Goal: Find specific page/section: Find specific page/section

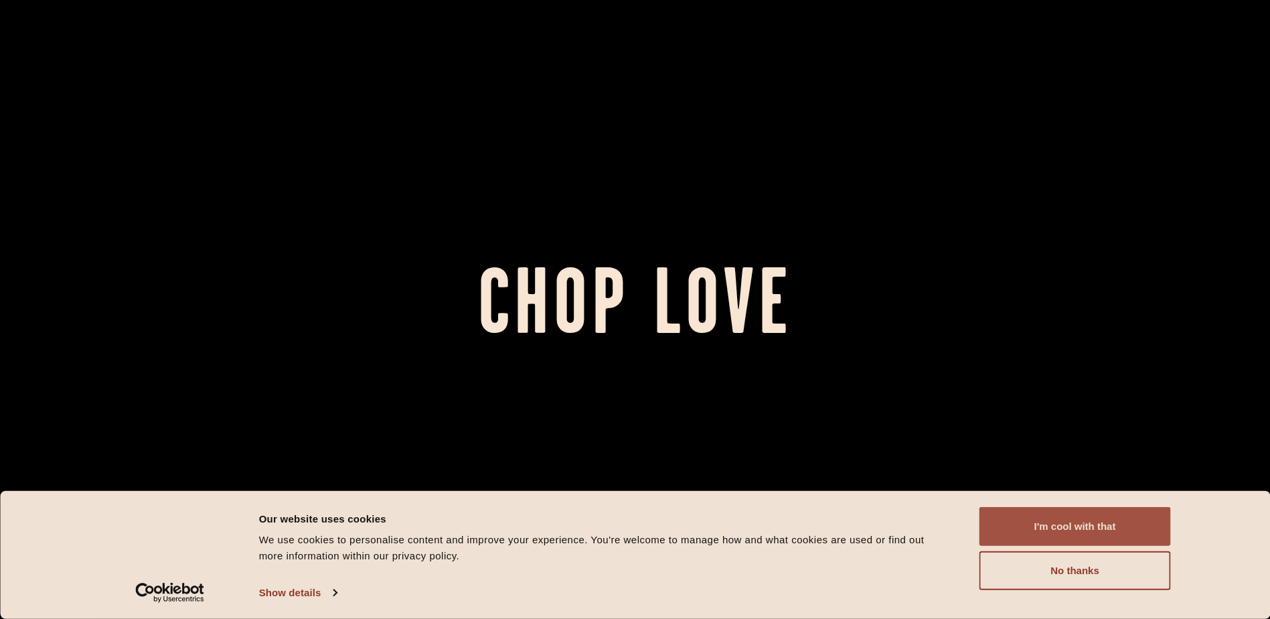
click at [1124, 526] on button "I'm cool with that" at bounding box center [1076, 526] width 192 height 39
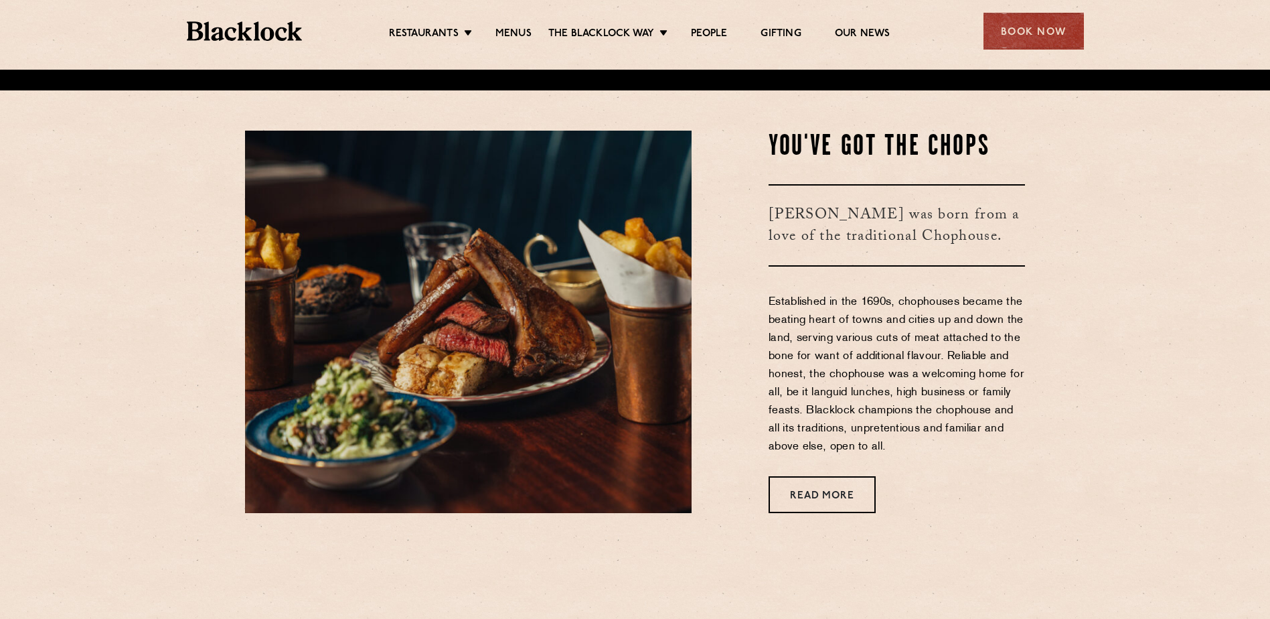
scroll to position [603, 0]
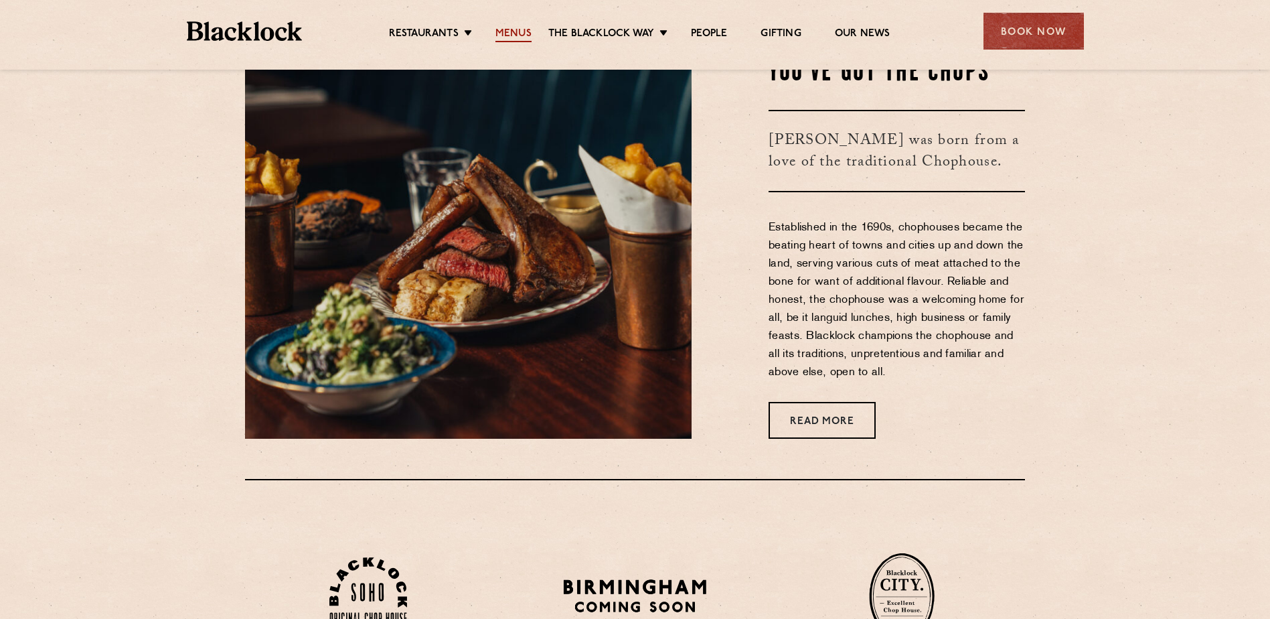
click at [504, 31] on link "Menus" at bounding box center [514, 34] width 36 height 15
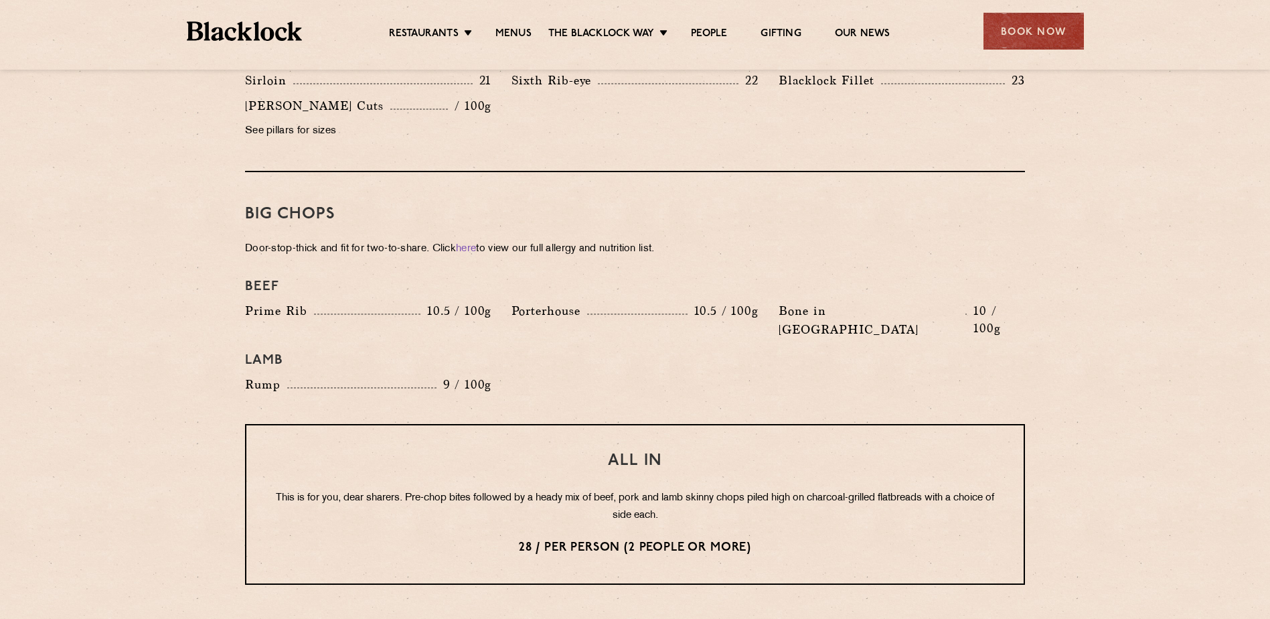
scroll to position [1339, 0]
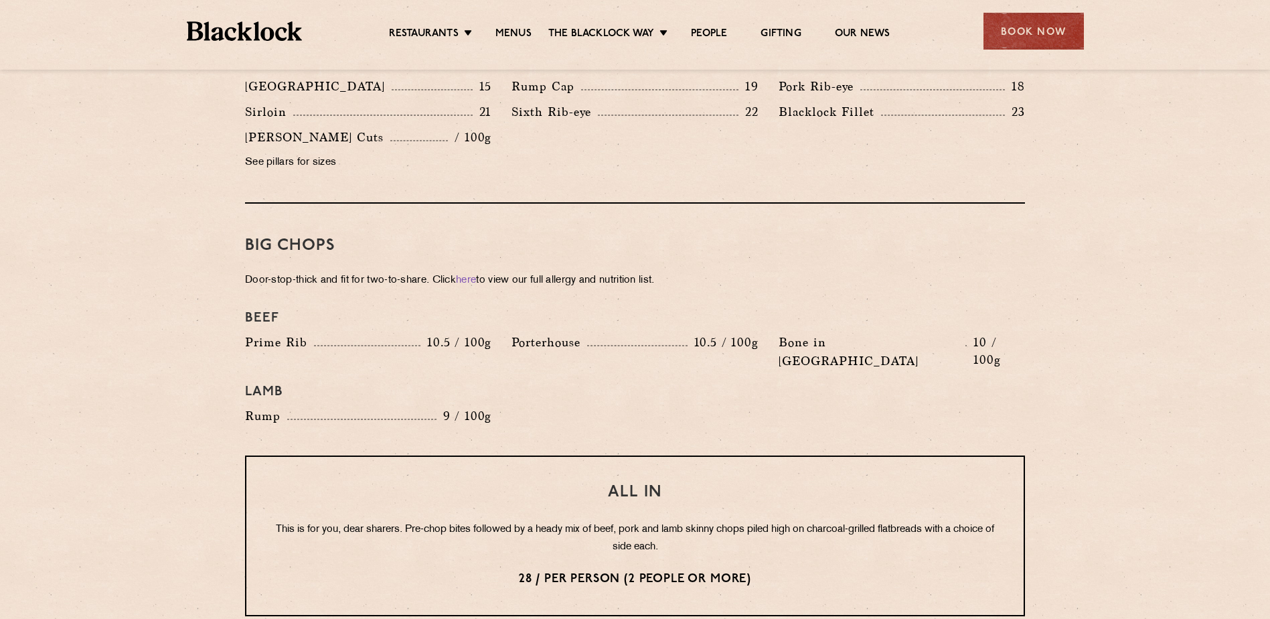
click at [227, 35] on img at bounding box center [245, 30] width 116 height 19
